Goal: Purchase product/service

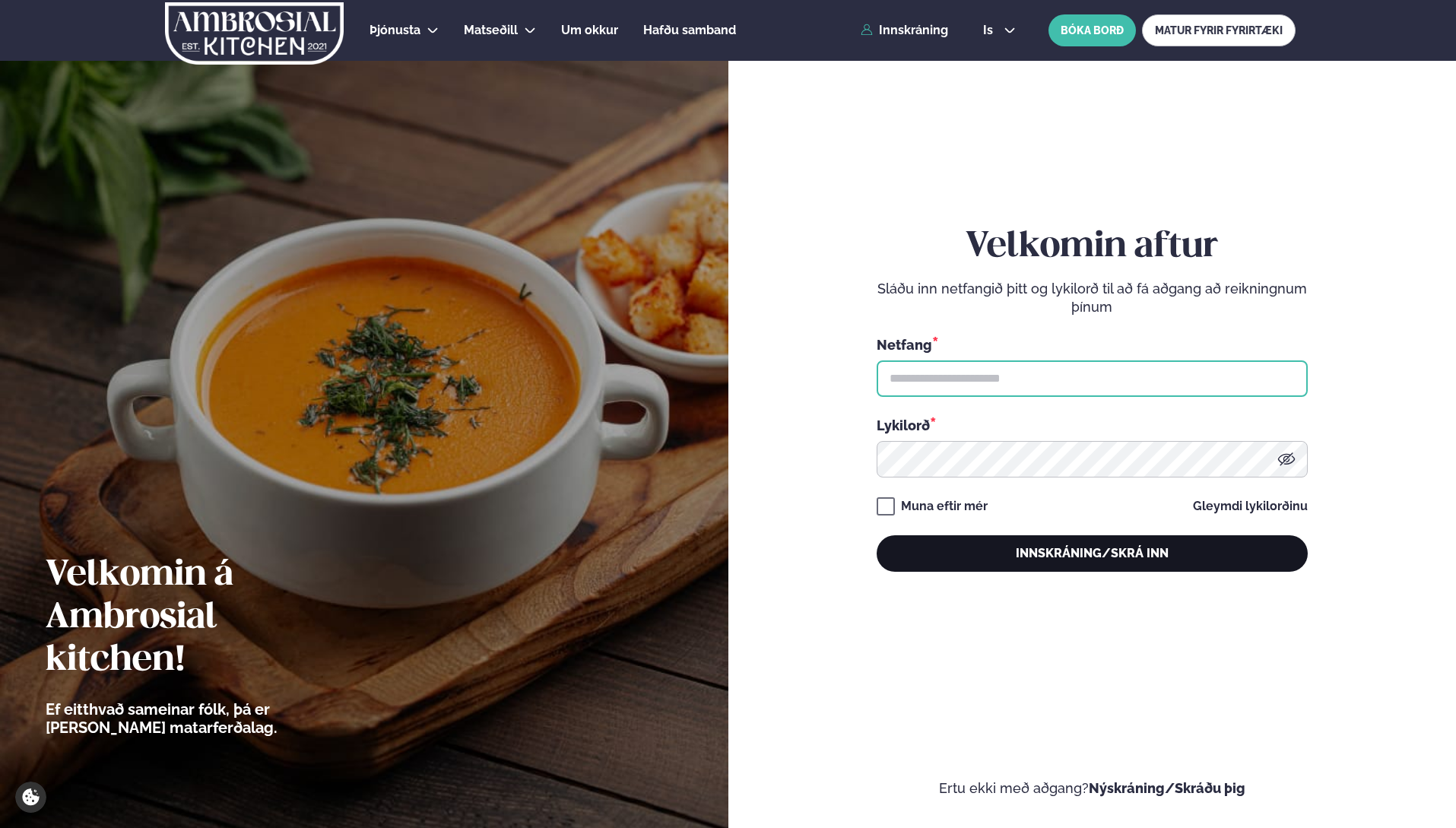
type input "**********"
click at [1066, 557] on button "Innskráning/Skrá inn" at bounding box center [1092, 554] width 431 height 36
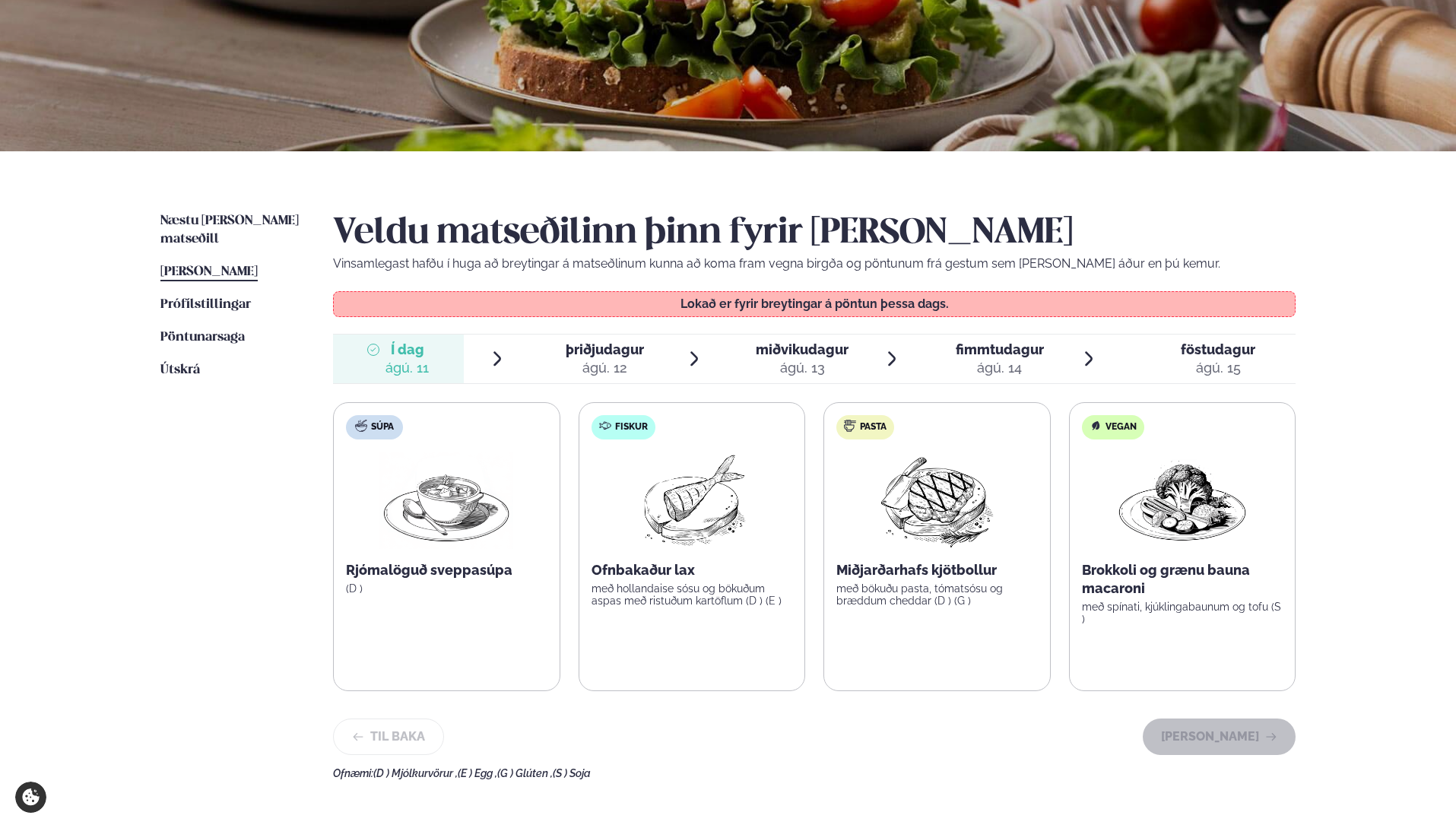
scroll to position [228, 0]
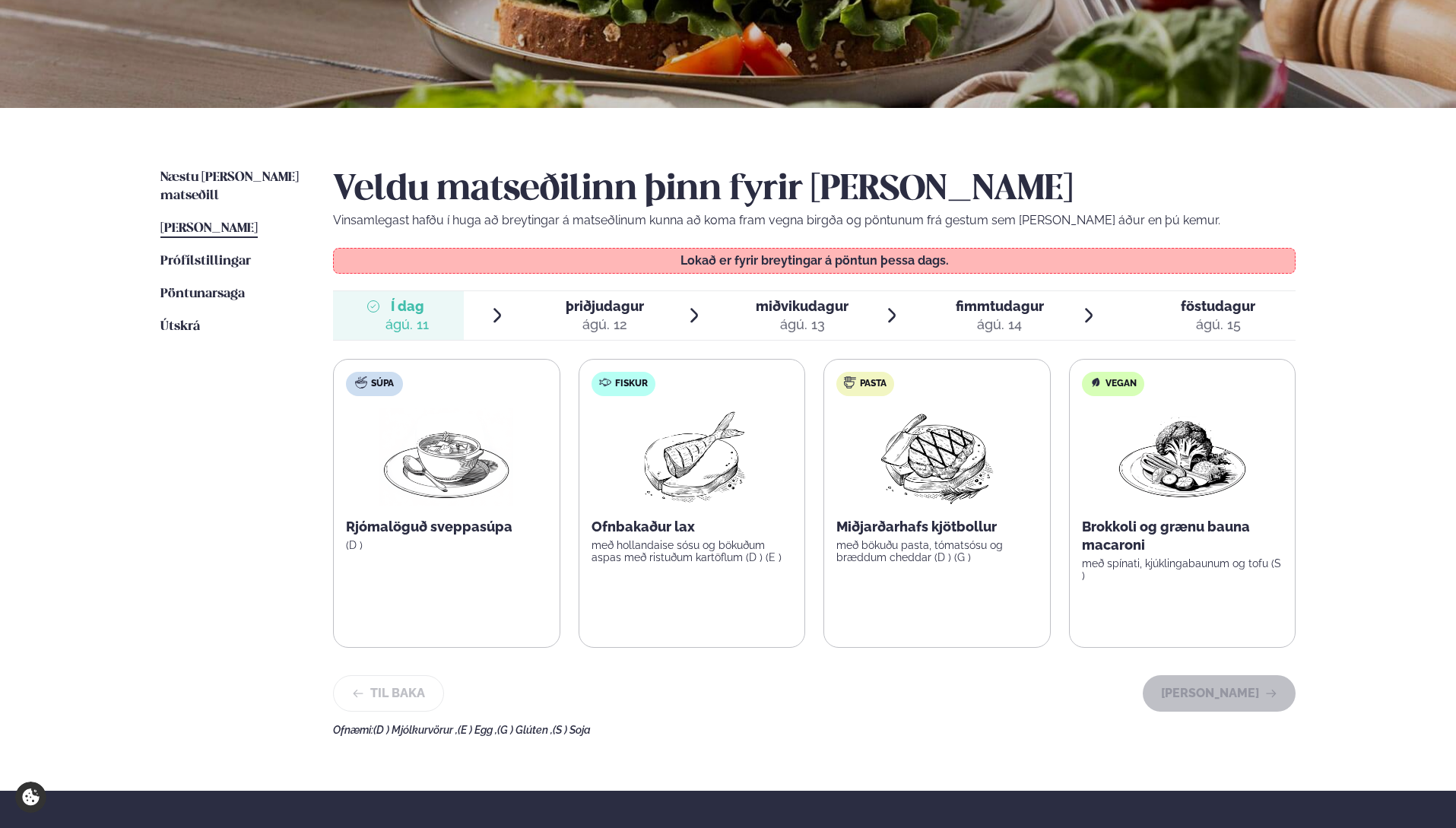
click at [698, 315] on icon at bounding box center [694, 315] width 8 height 15
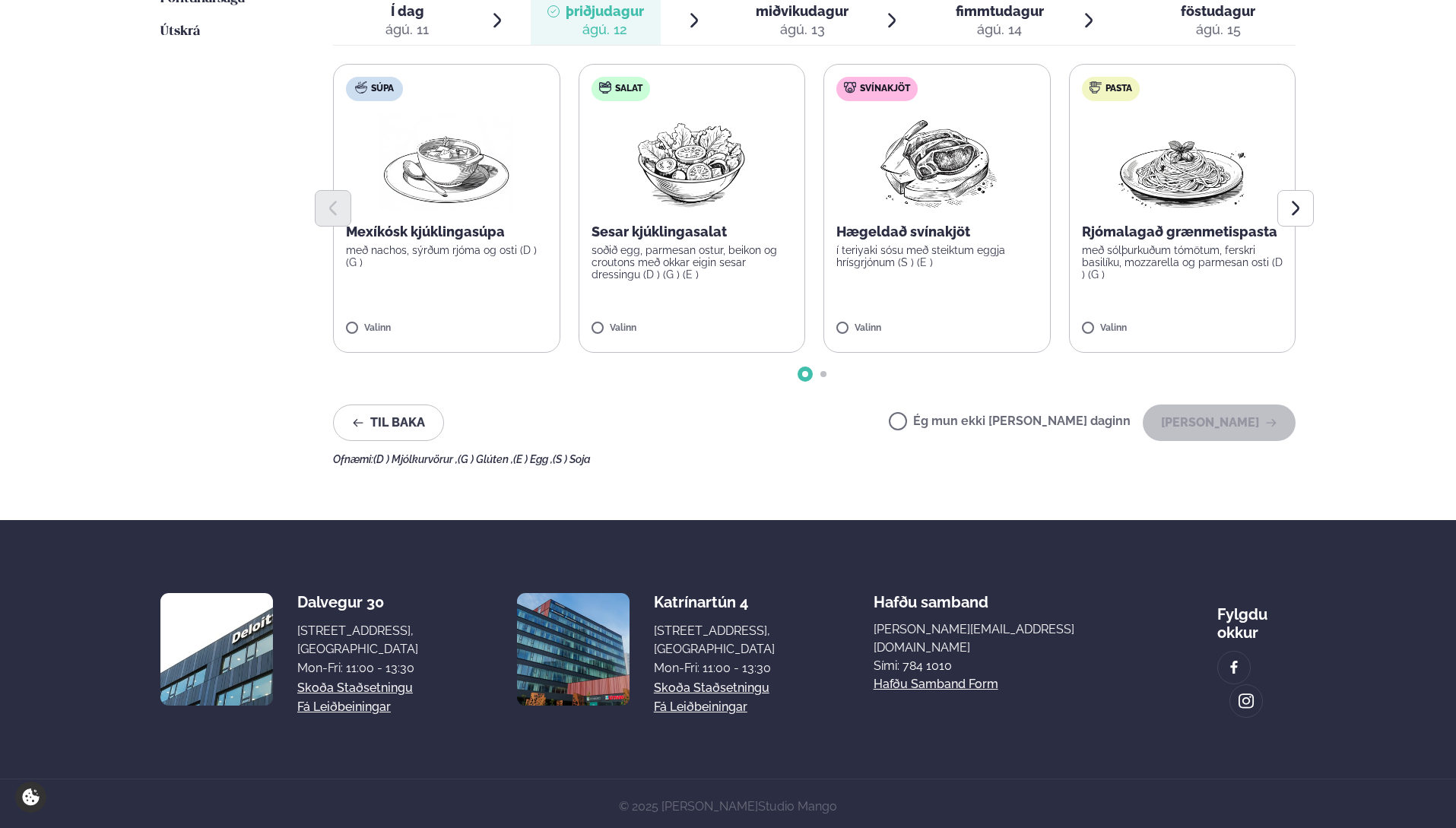
scroll to position [371, 0]
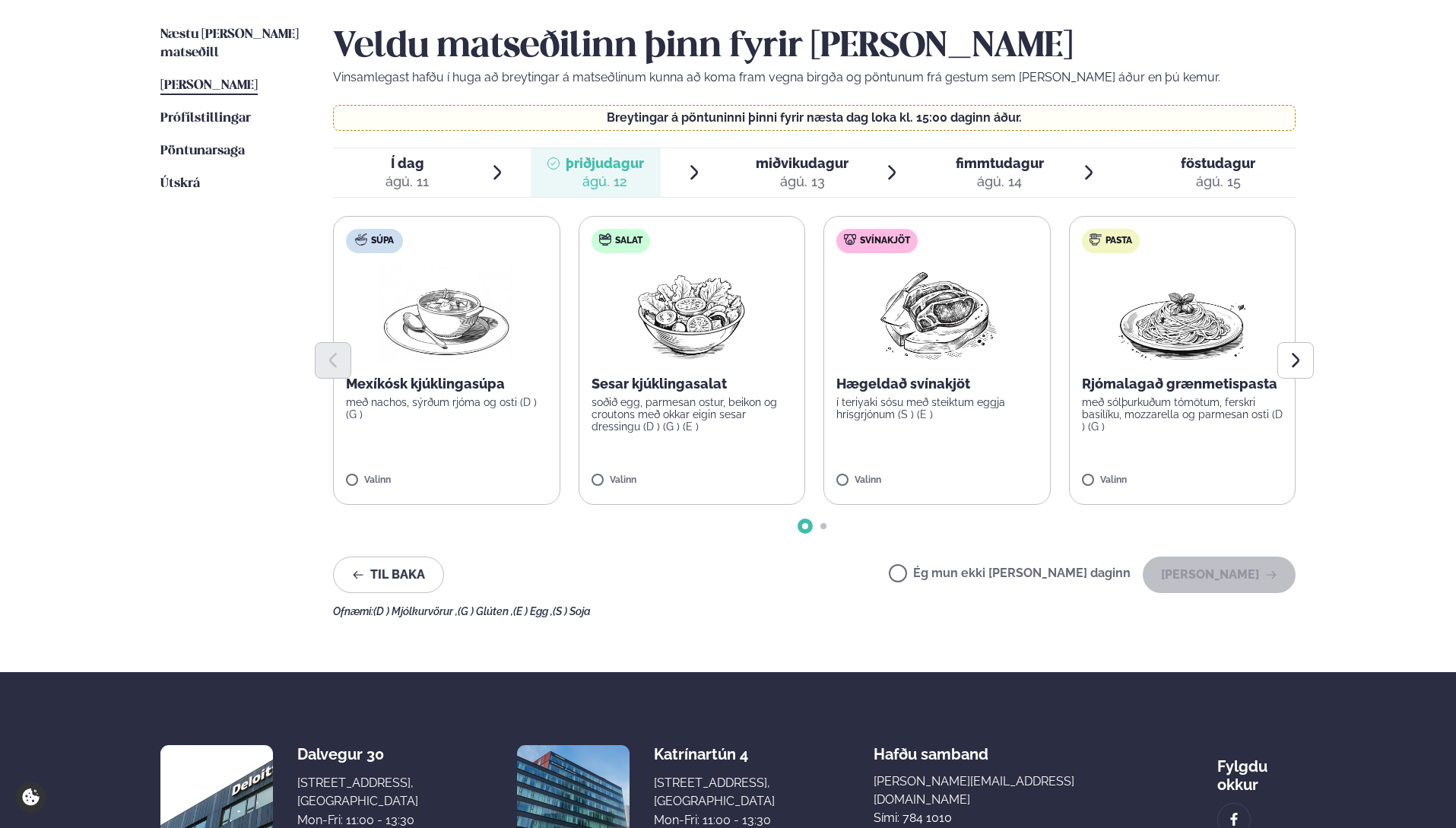
click at [506, 292] on img at bounding box center [446, 314] width 134 height 97
click at [1228, 582] on button "[PERSON_NAME]" at bounding box center [1219, 575] width 153 height 36
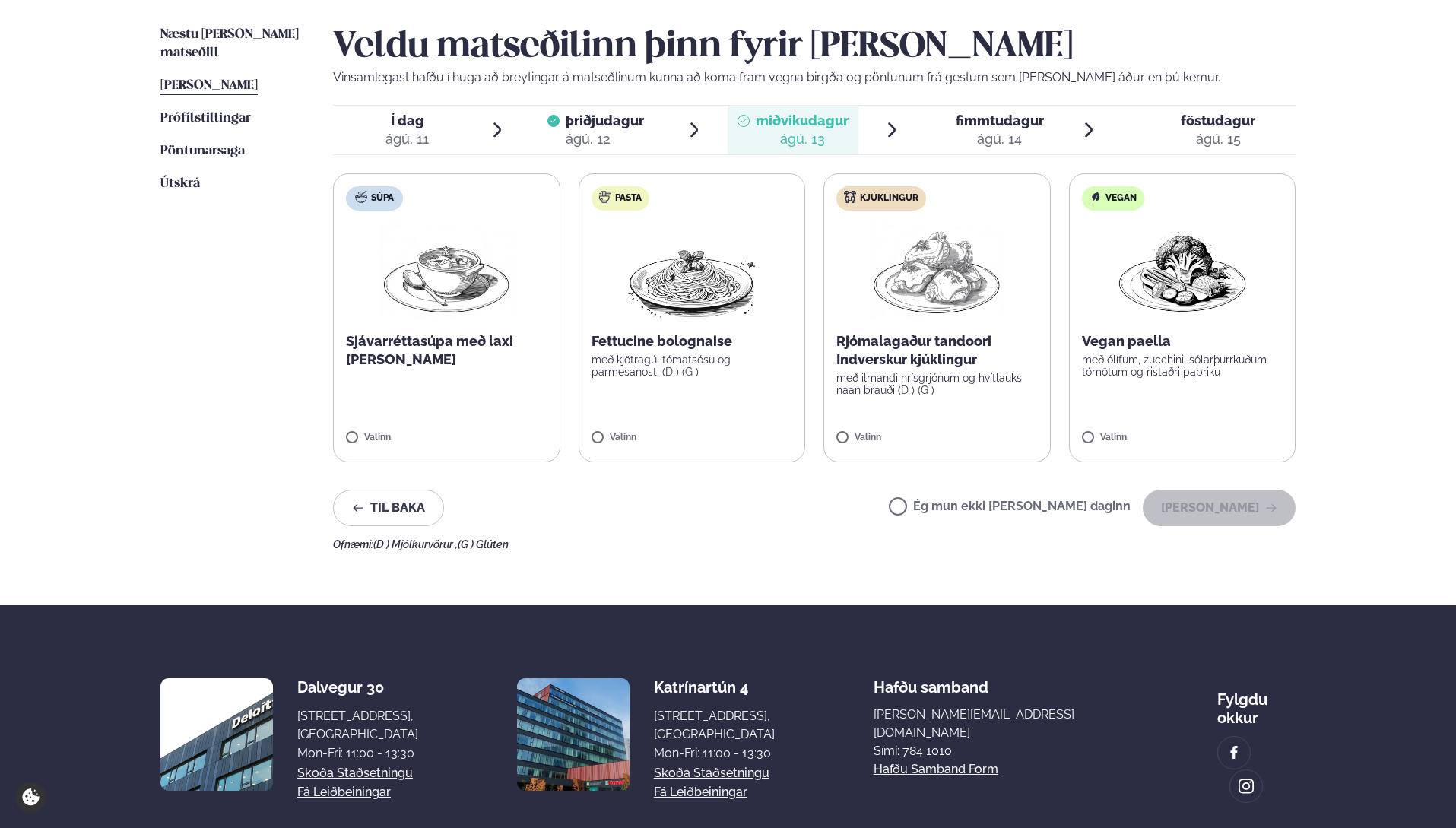
click at [1087, 128] on icon at bounding box center [1089, 129] width 18 height 18
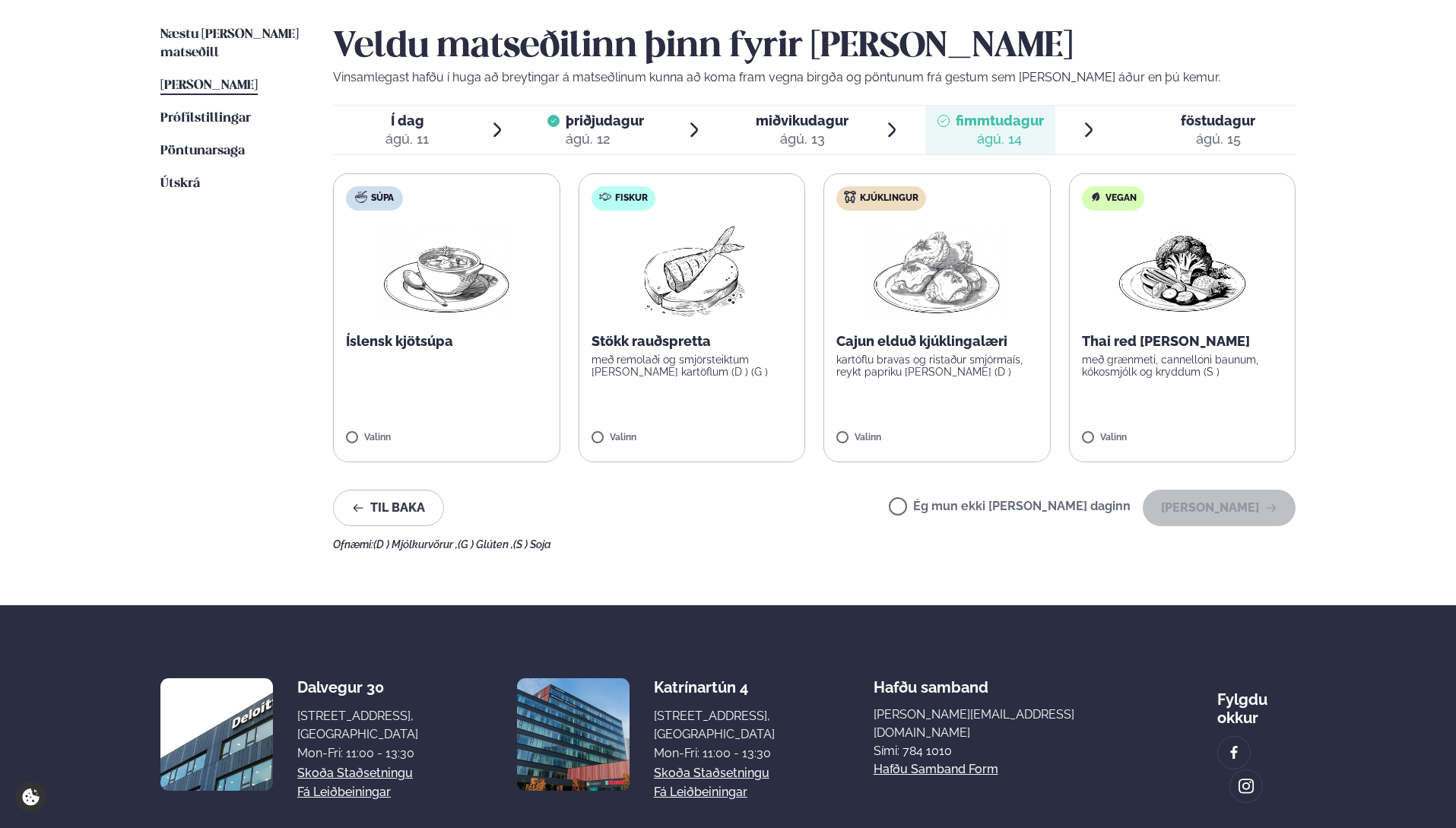
click at [716, 262] on img at bounding box center [692, 272] width 134 height 97
click at [1220, 503] on button "[PERSON_NAME]" at bounding box center [1219, 508] width 153 height 36
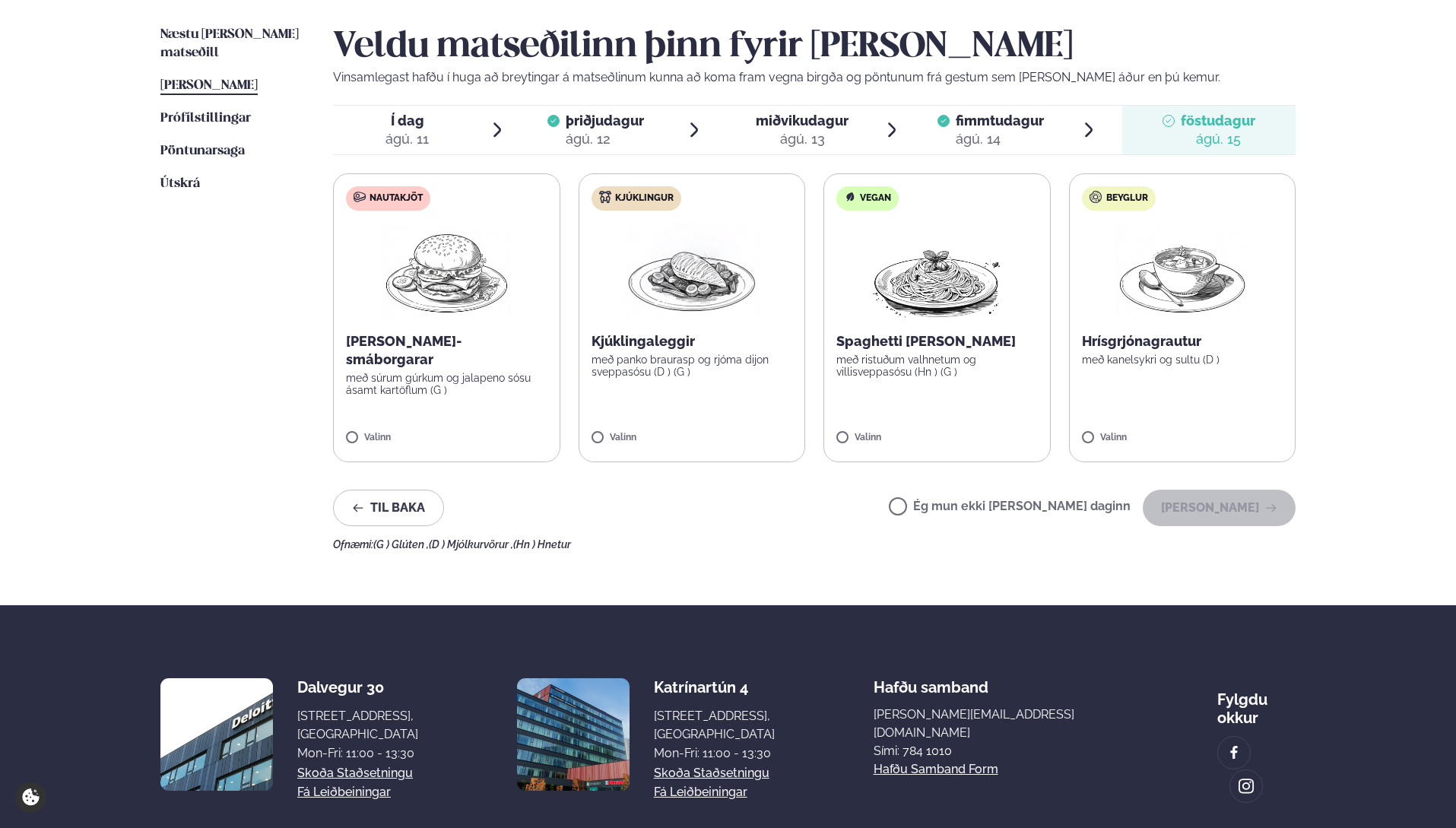
click at [947, 508] on label "Ég mun ekki [PERSON_NAME] daginn" at bounding box center [1010, 509] width 242 height 16
click at [1182, 508] on button "[PERSON_NAME]" at bounding box center [1219, 508] width 153 height 36
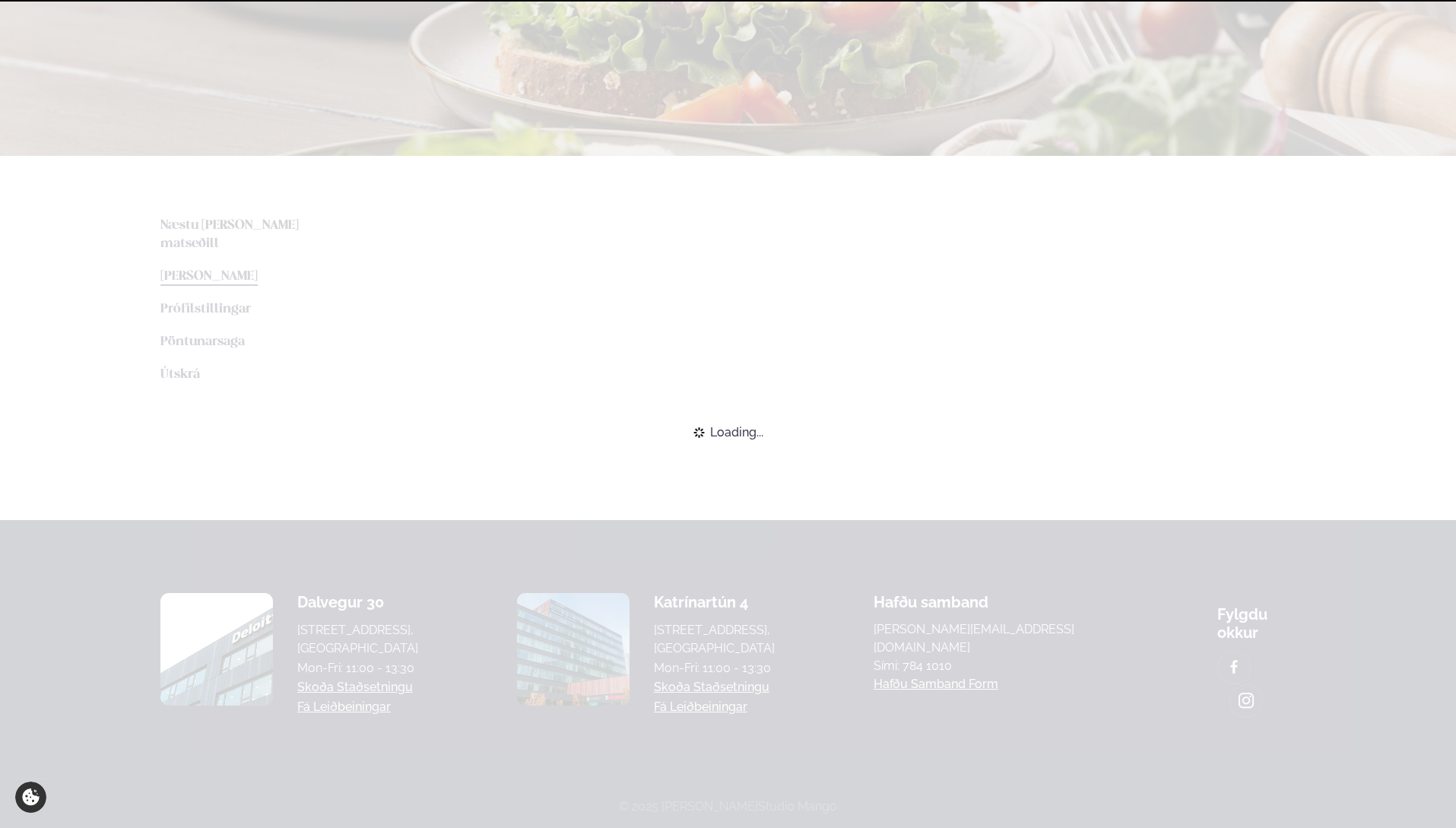
scroll to position [291, 0]
